Goal: Understand process/instructions: Learn how to perform a task or action

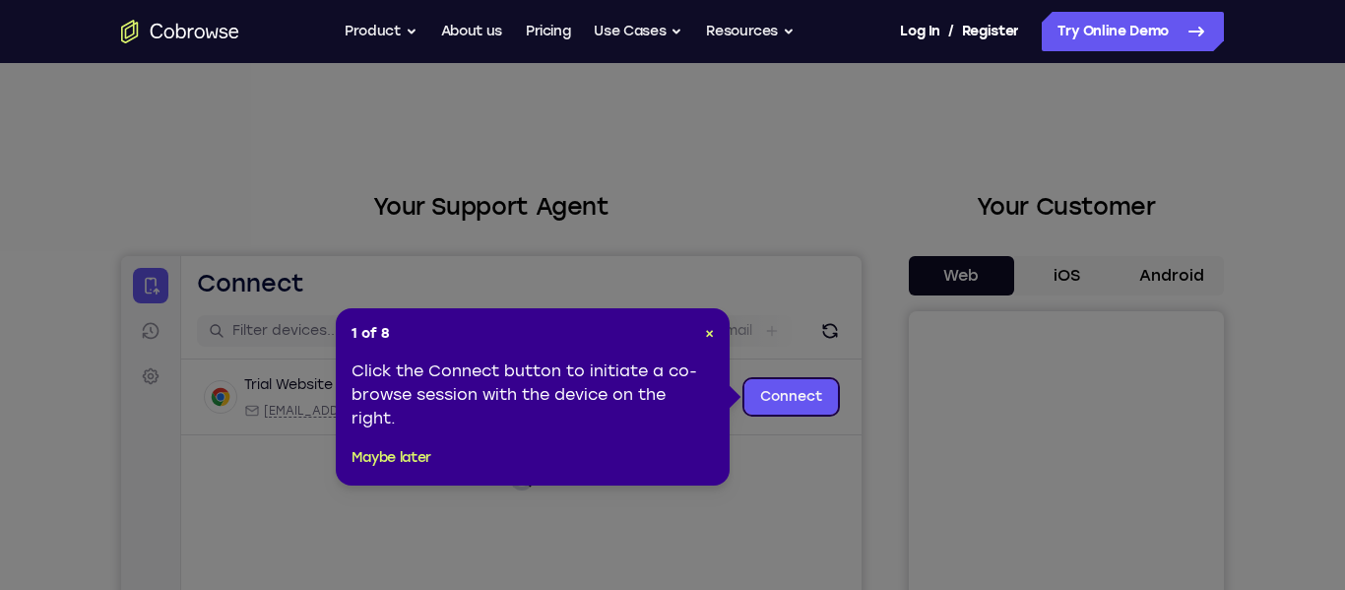
click at [715, 330] on div "1 of 8 × Click the Connect button to initiate a co-browse session with the devi…" at bounding box center [533, 396] width 394 height 177
click at [709, 331] on span "×" at bounding box center [709, 333] width 9 height 17
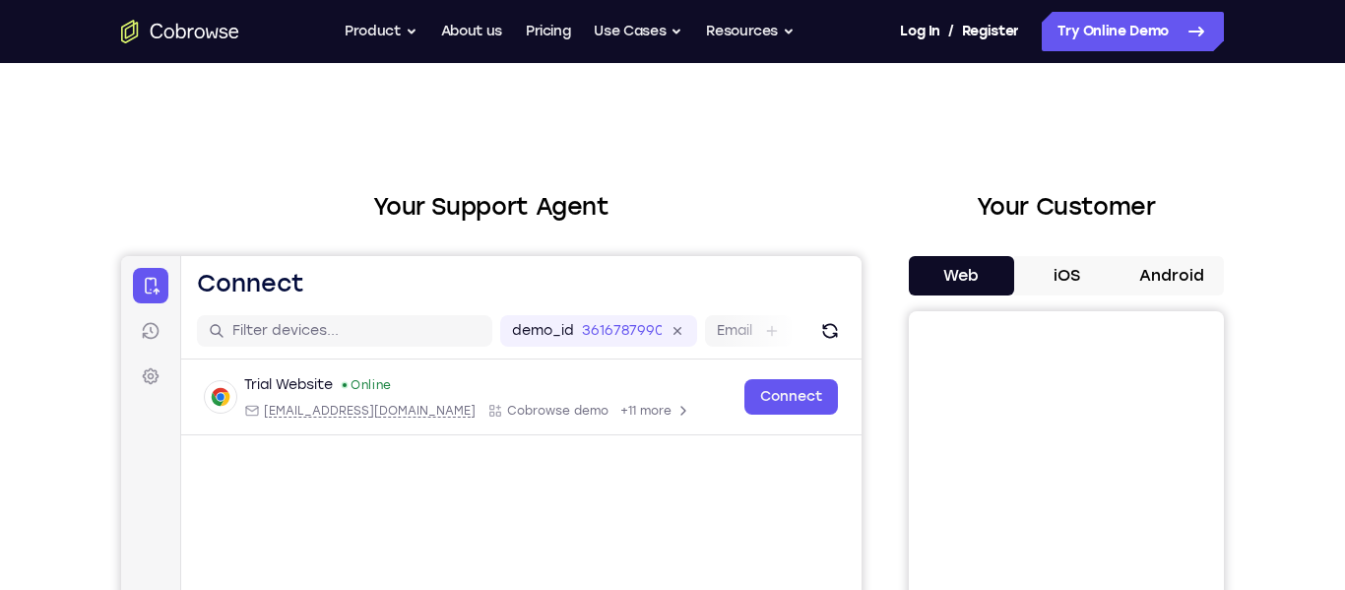
click at [1164, 269] on button "Android" at bounding box center [1170, 275] width 105 height 39
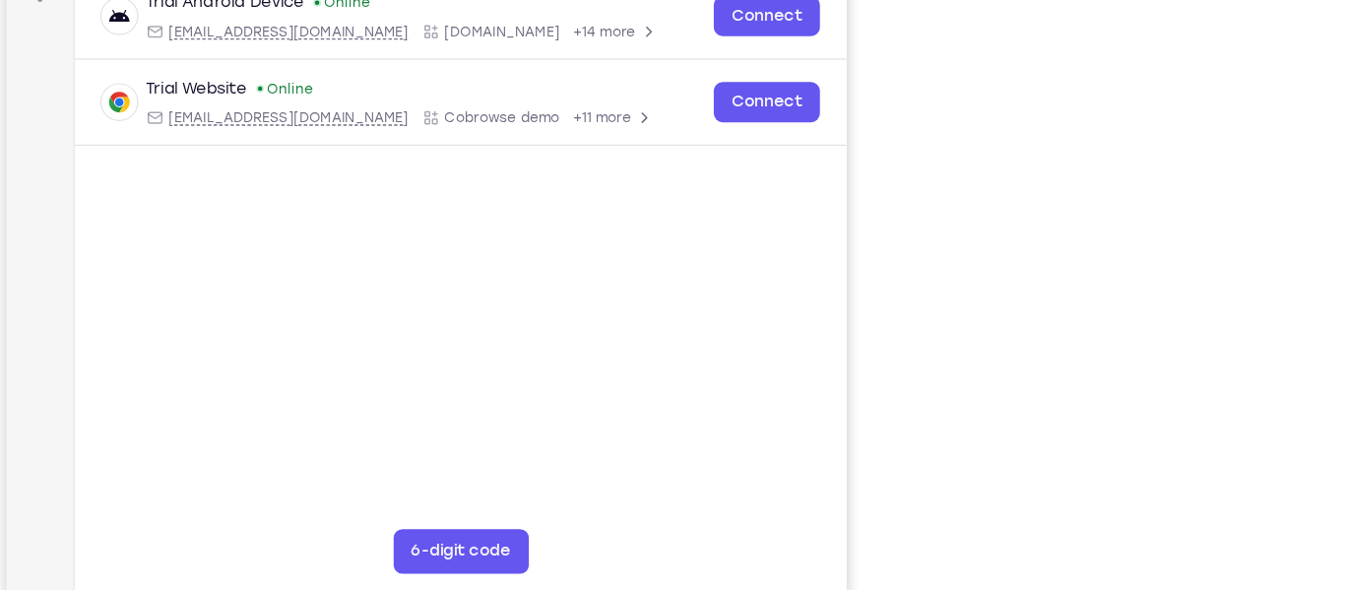
scroll to position [318, 0]
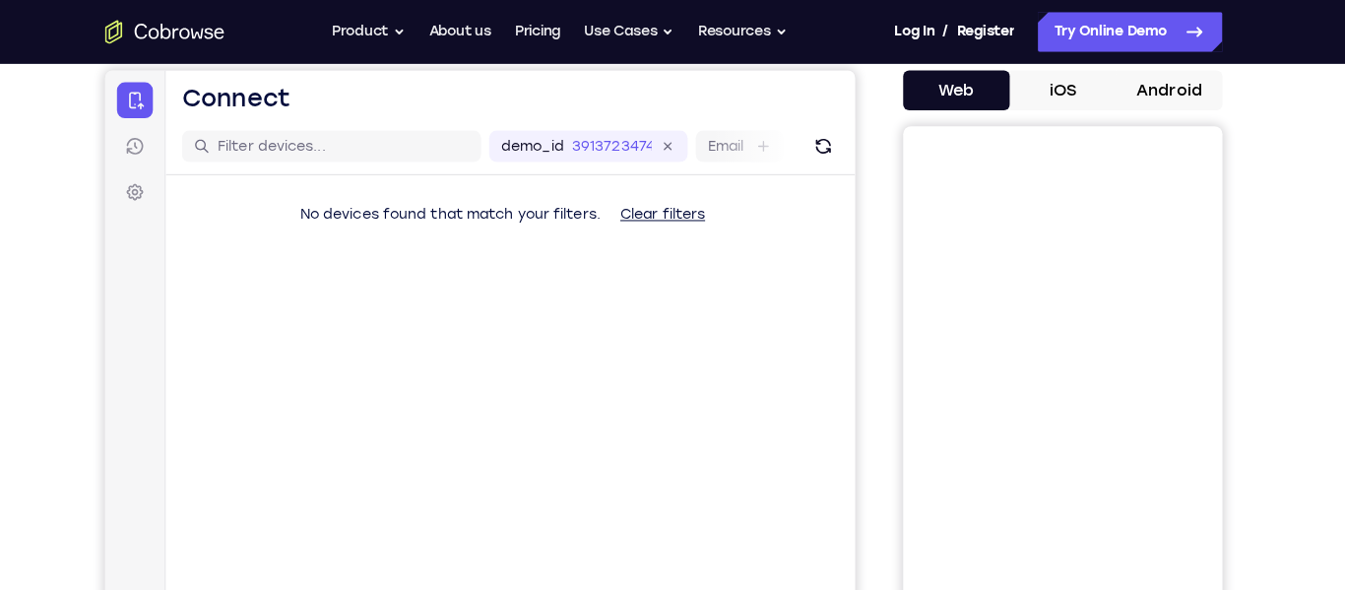
scroll to position [158, 0]
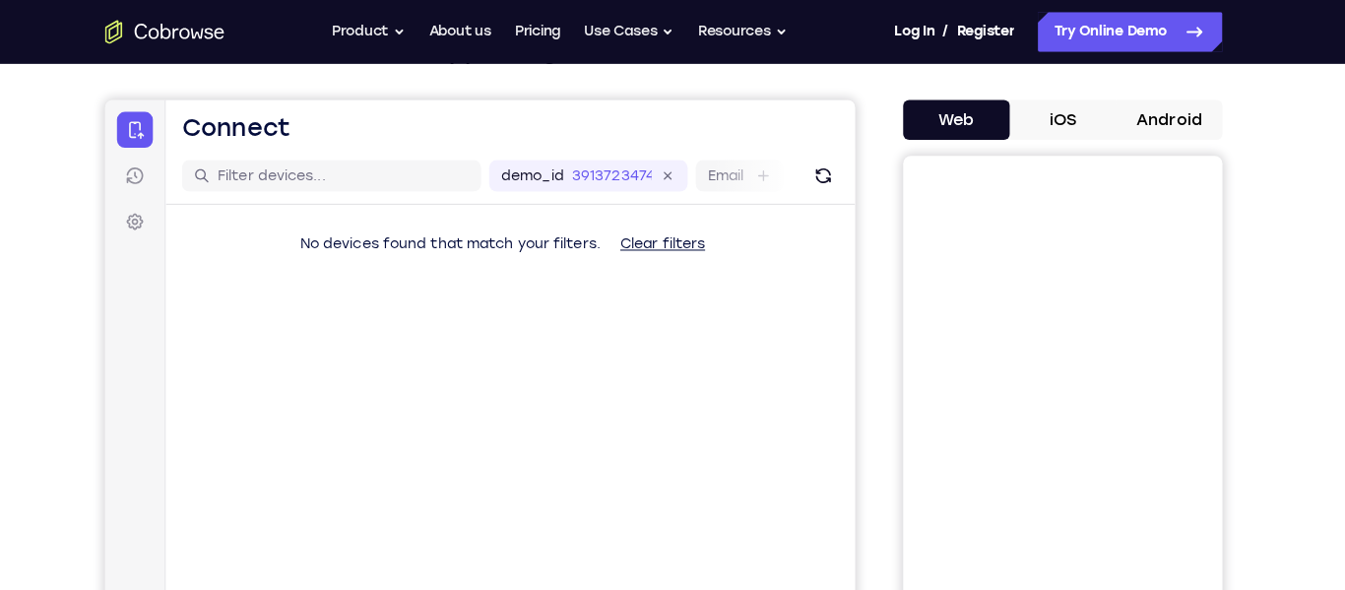
click at [1180, 103] on button "Android" at bounding box center [1170, 117] width 105 height 39
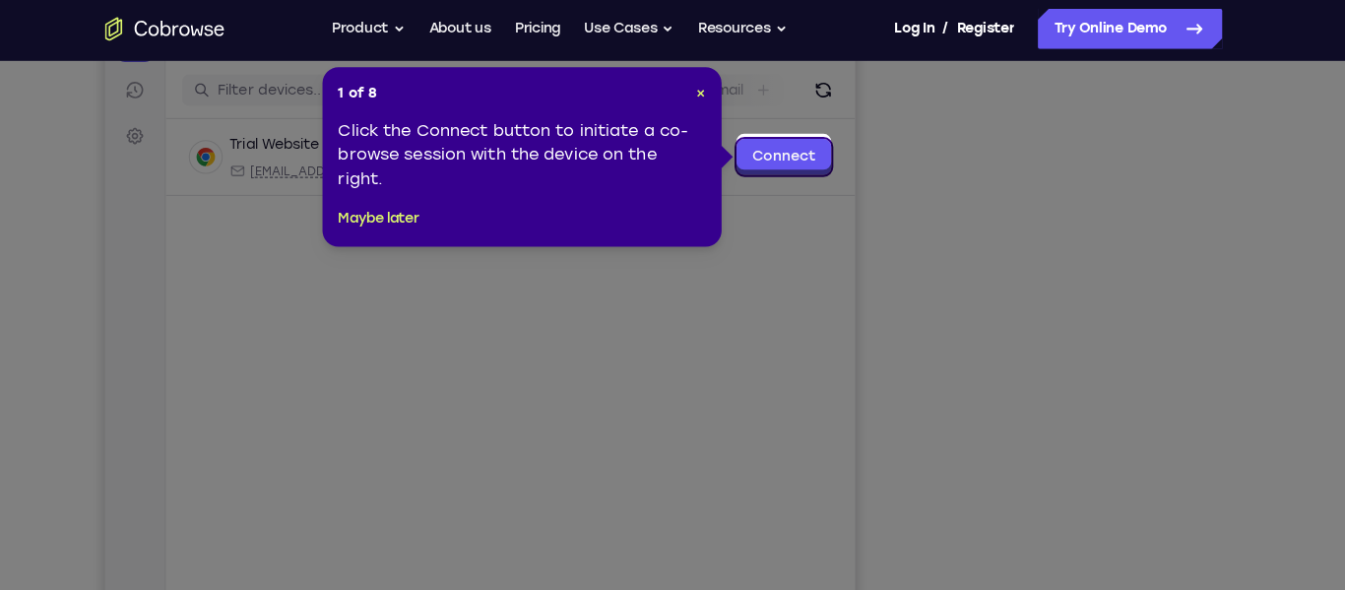
scroll to position [246, 0]
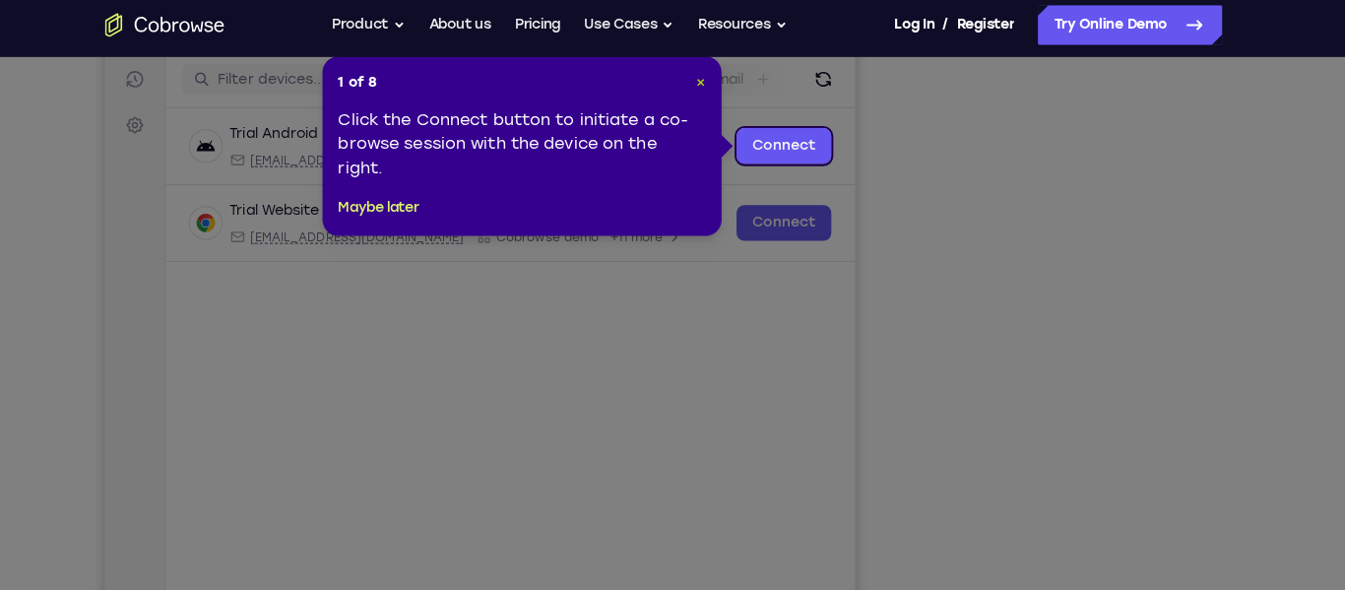
click at [707, 88] on span "×" at bounding box center [709, 87] width 9 height 17
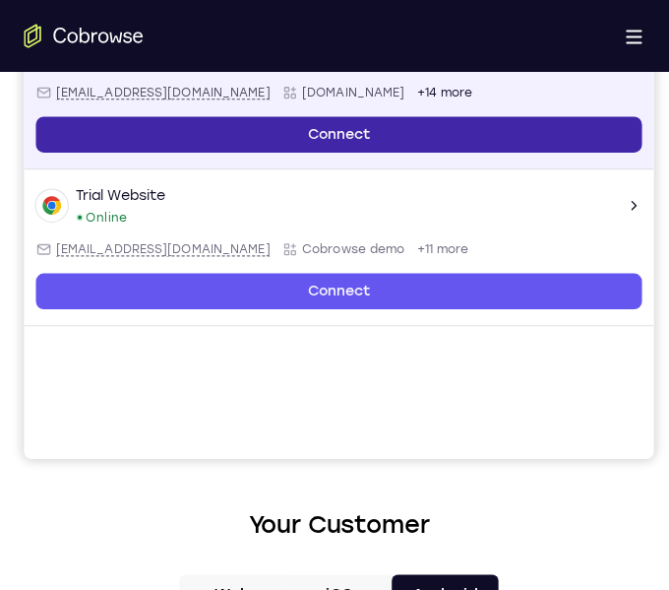
scroll to position [425, 0]
